Goal: Information Seeking & Learning: Learn about a topic

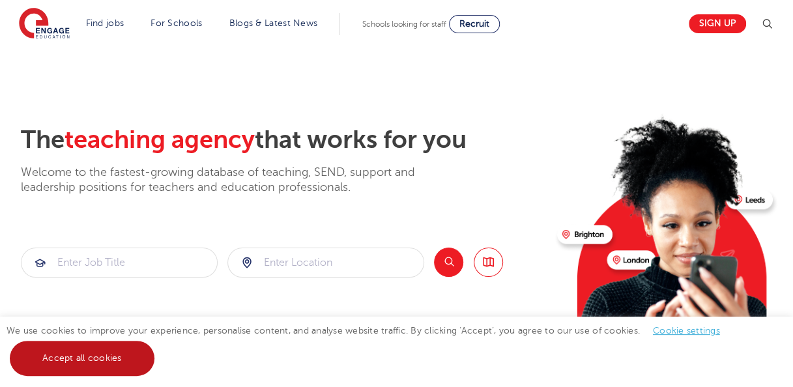
click at [94, 360] on link "Accept all cookies" at bounding box center [82, 358] width 145 height 35
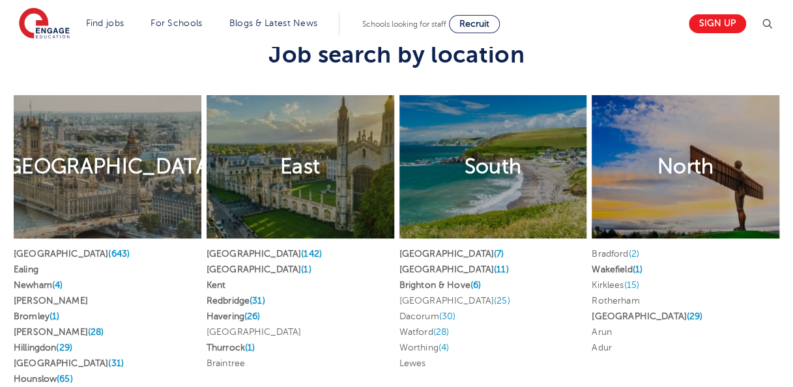
scroll to position [2455, 0]
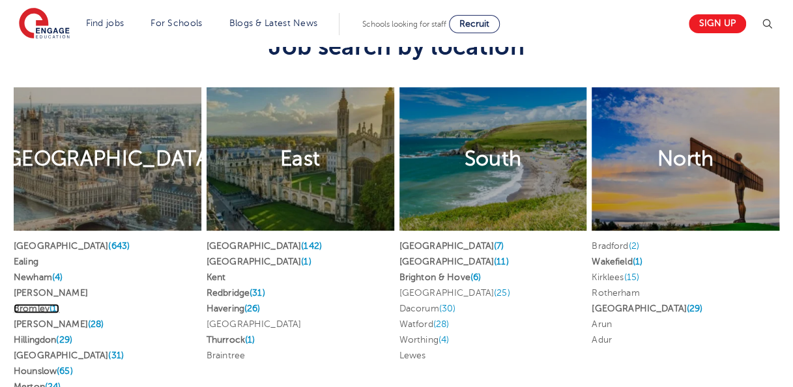
click at [36, 303] on link "Bromley (1)" at bounding box center [37, 308] width 46 height 10
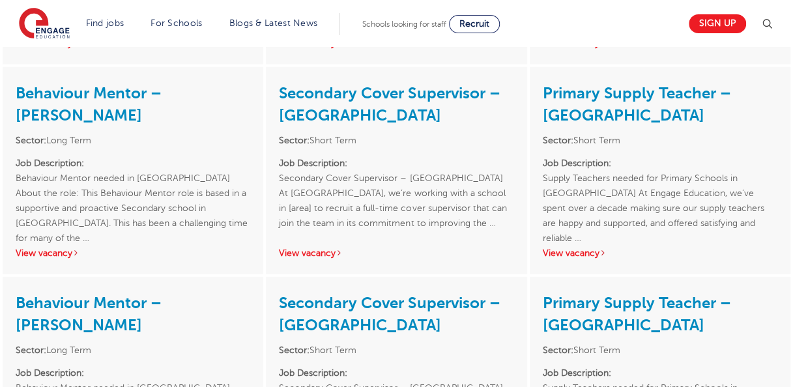
scroll to position [1665, 0]
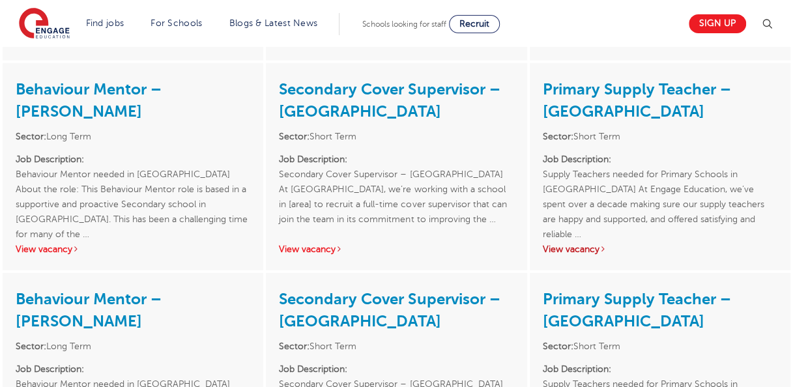
click at [582, 244] on link "View vacancy" at bounding box center [574, 249] width 64 height 10
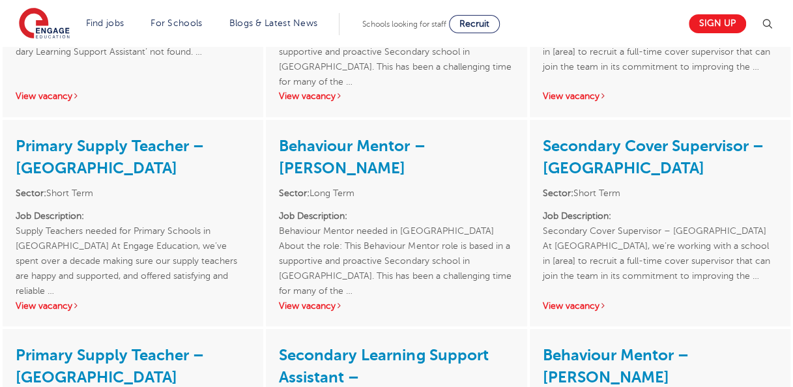
scroll to position [2255, 0]
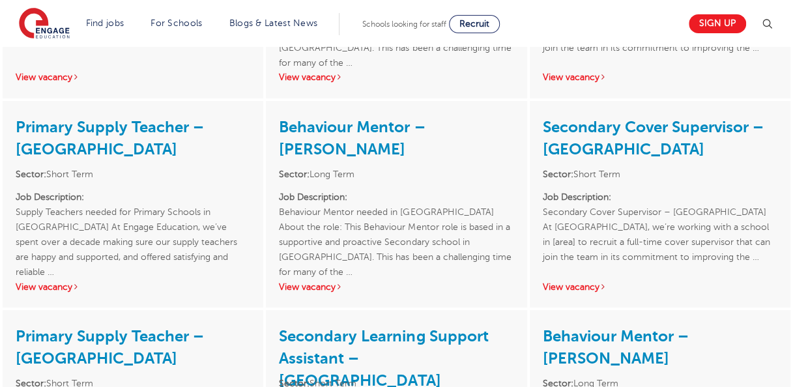
click at [56, 268] on div "Primary Supply Teacher – Bromley Sector: Short Term Job Description: Supply Tea…" at bounding box center [133, 204] width 261 height 206
click at [55, 282] on link "View vacancy" at bounding box center [48, 287] width 64 height 10
